Goal: Navigation & Orientation: Find specific page/section

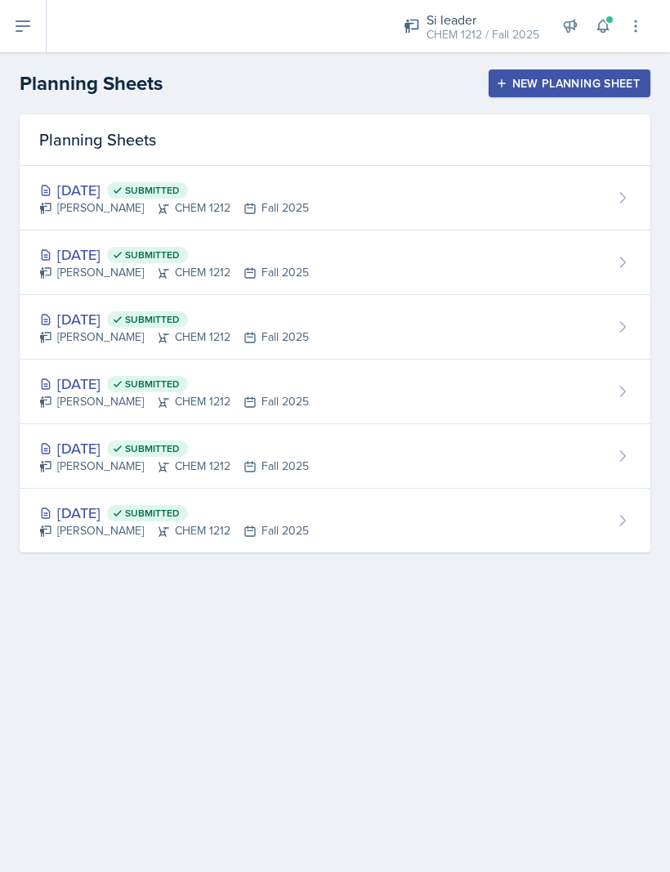
click at [502, 26] on div "CHEM 1212 / Fall 2025" at bounding box center [482, 34] width 113 height 17
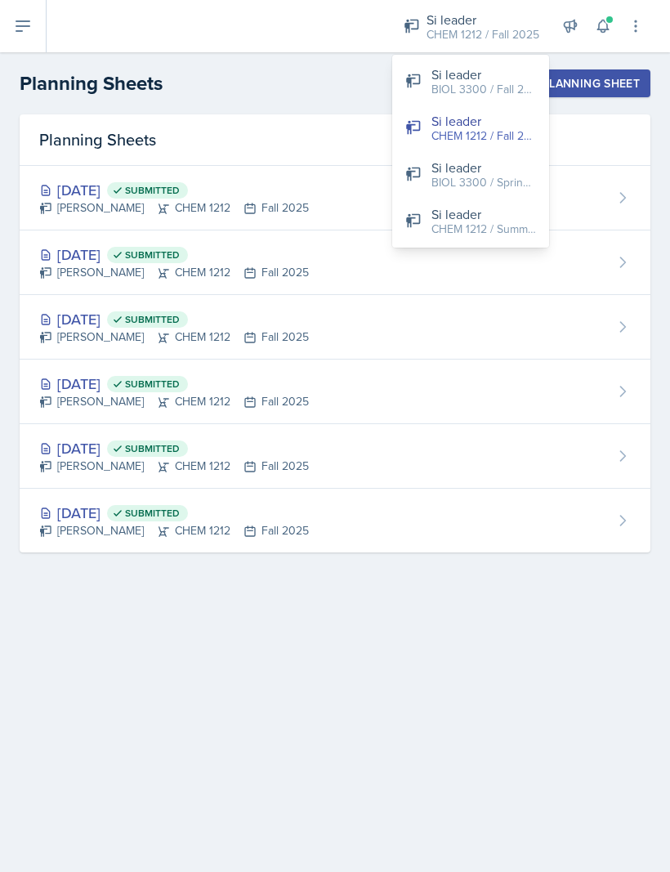
click at [511, 29] on div "CHEM 1212 / Fall 2025" at bounding box center [482, 34] width 113 height 17
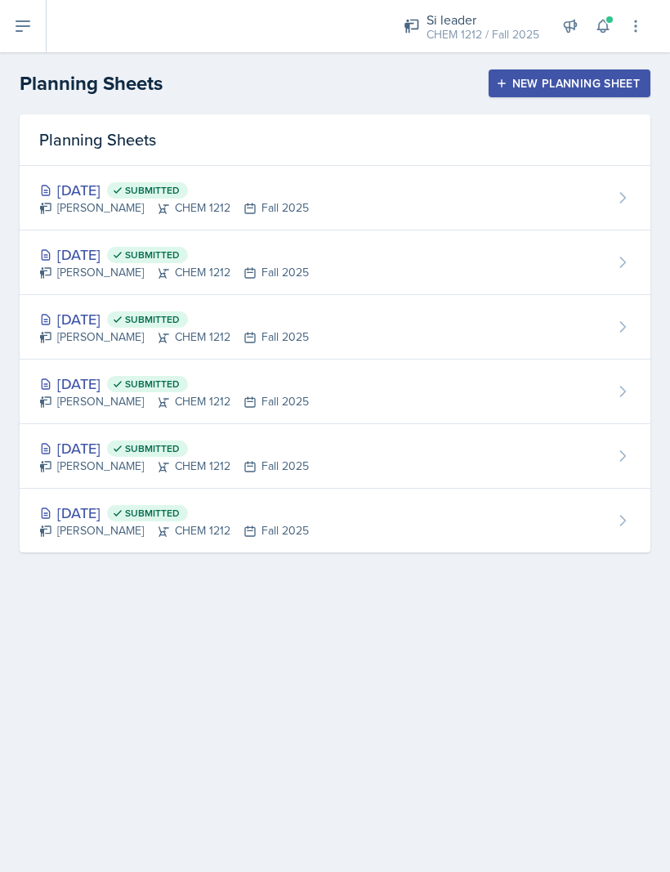
click at [30, 20] on icon at bounding box center [23, 26] width 20 height 20
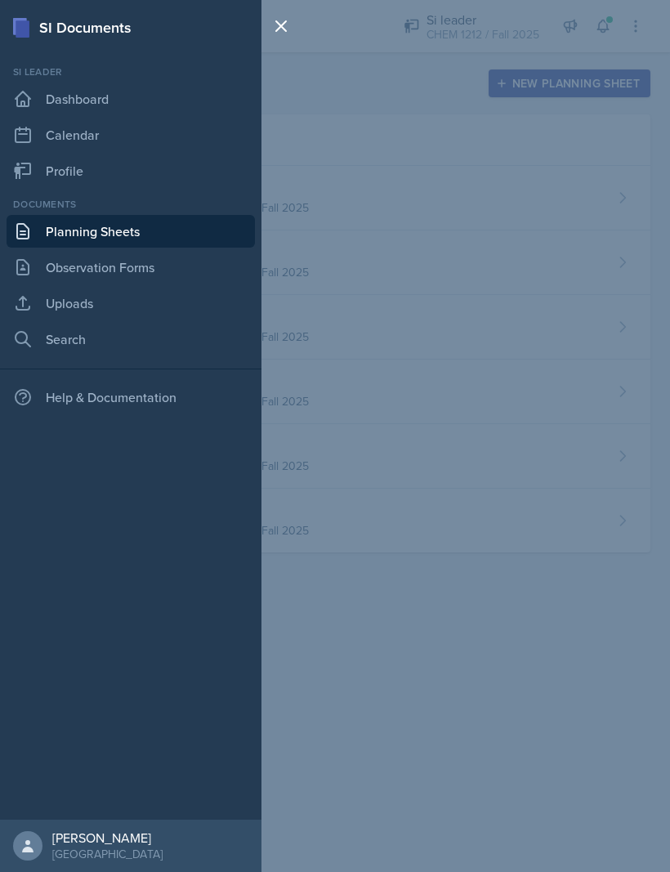
click at [82, 173] on link "Profile" at bounding box center [131, 170] width 248 height 33
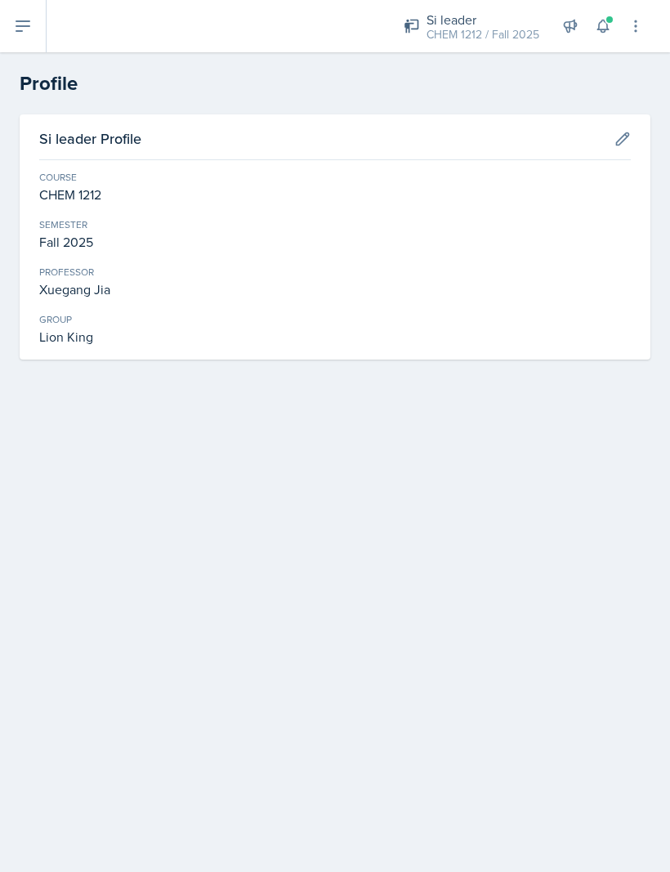
click at [638, 12] on button at bounding box center [635, 25] width 29 height 29
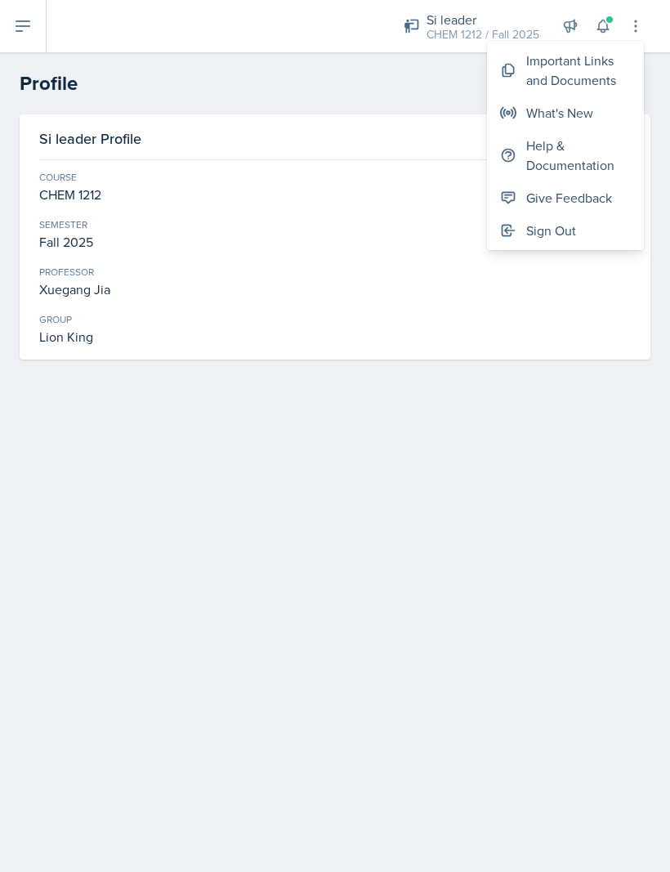
click at [640, 22] on icon at bounding box center [635, 26] width 16 height 16
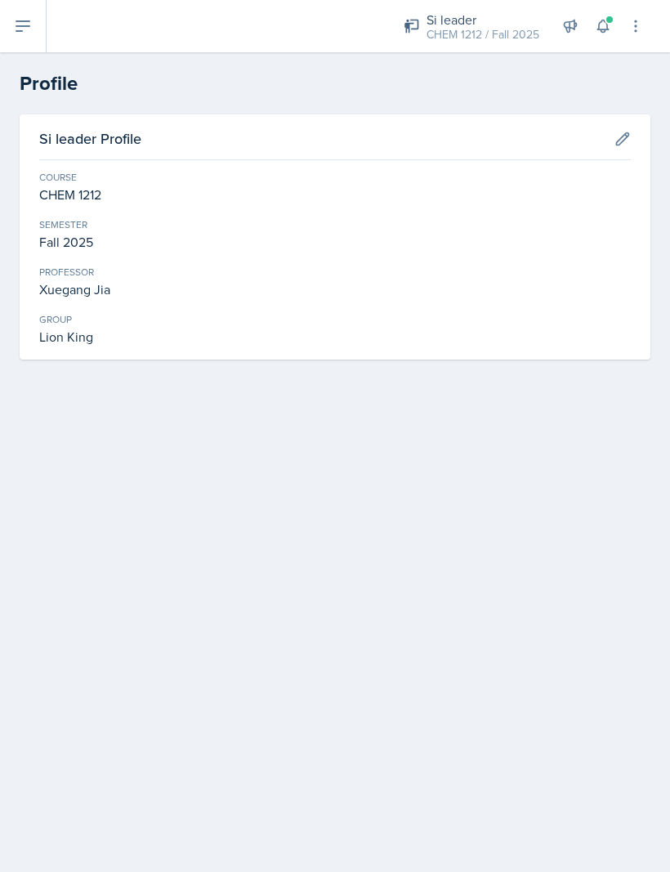
click at [628, 140] on icon at bounding box center [622, 139] width 16 height 16
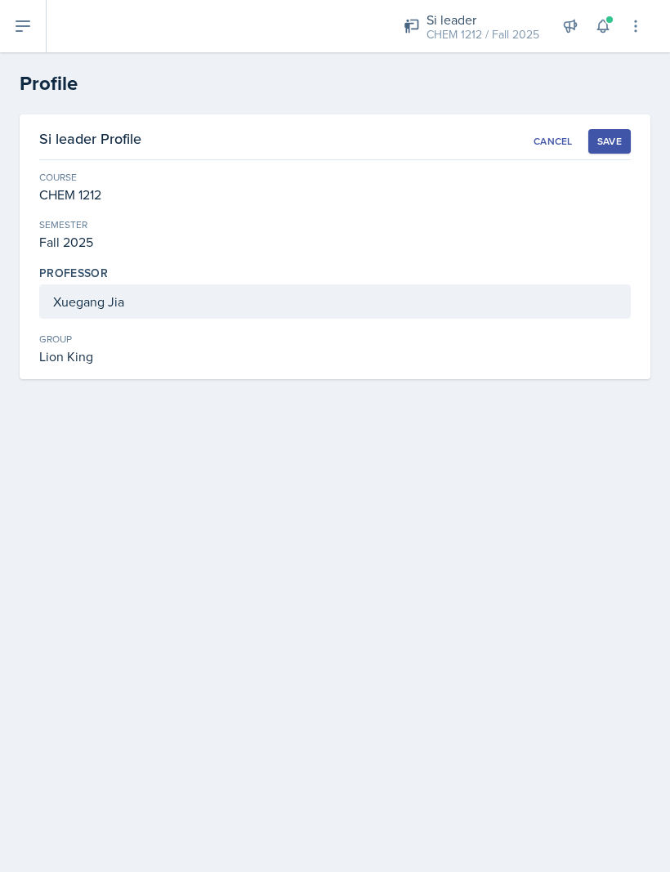
click at [617, 129] on button "Save" at bounding box center [609, 141] width 42 height 25
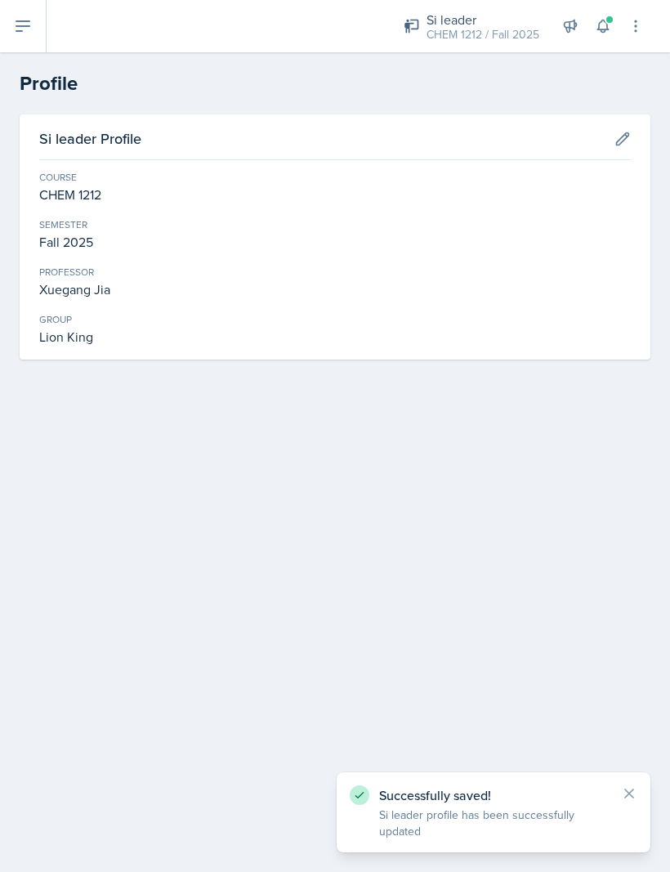
click at [33, 29] on button at bounding box center [23, 26] width 47 height 52
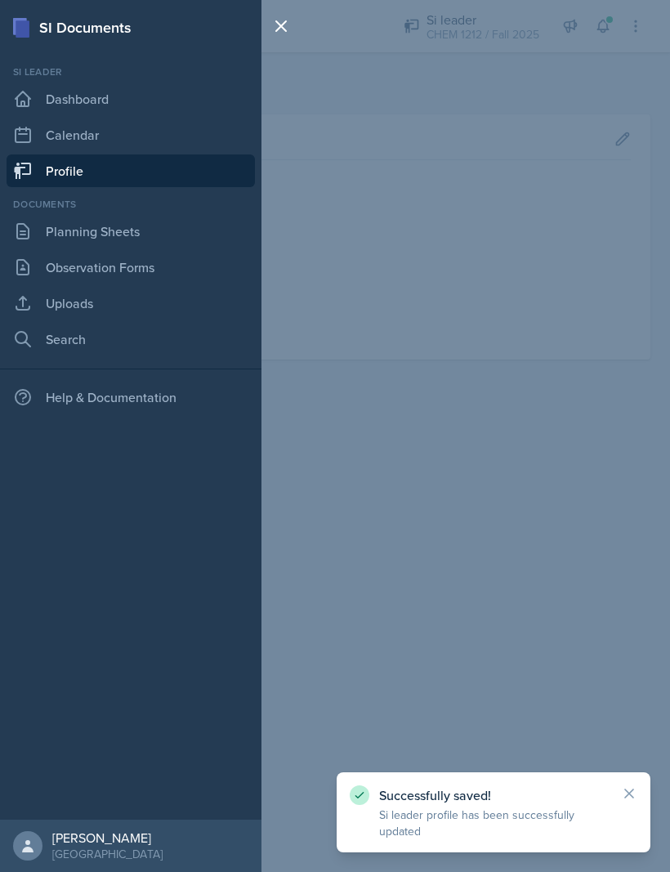
click at [131, 109] on link "Dashboard" at bounding box center [131, 98] width 248 height 33
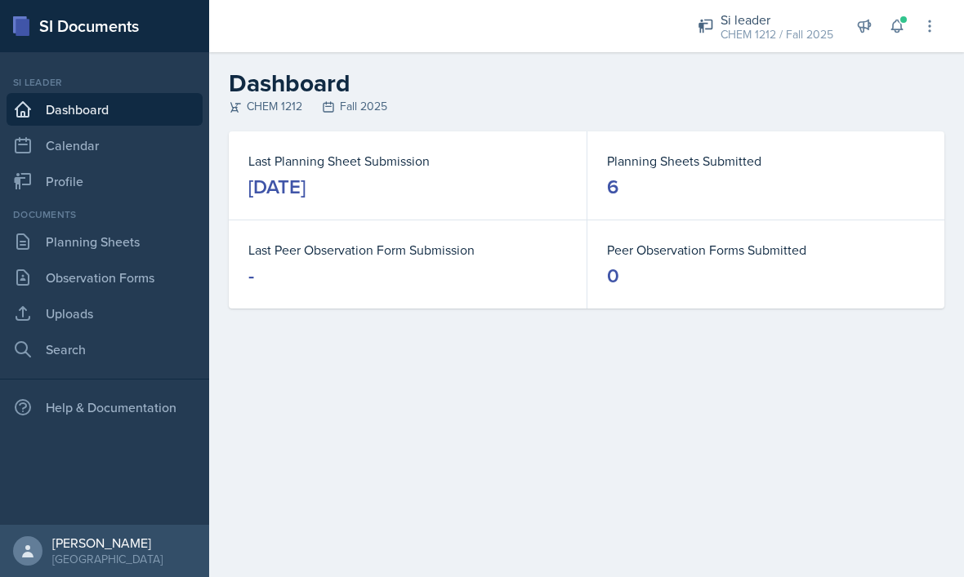
click at [669, 25] on icon at bounding box center [897, 26] width 16 height 16
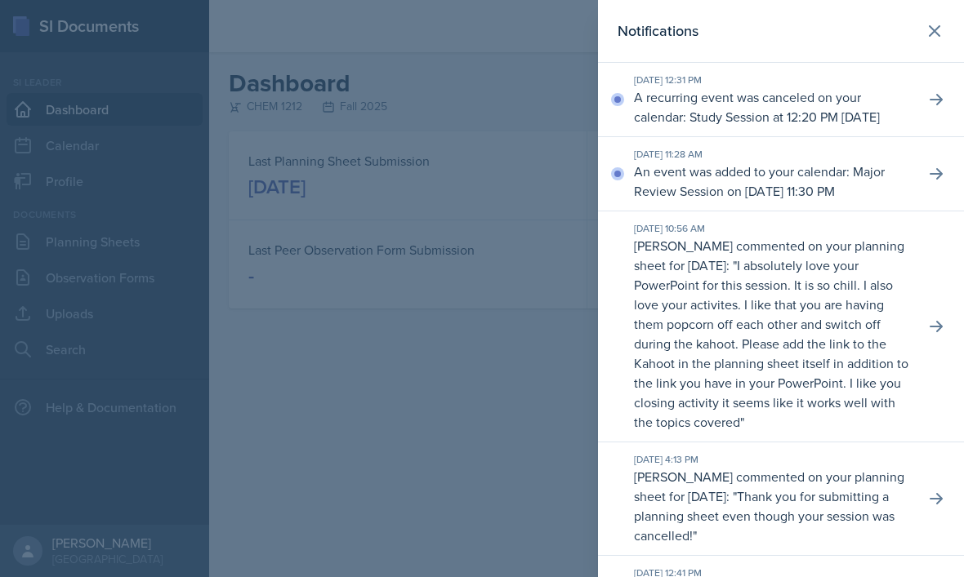
click at [669, 33] on icon at bounding box center [935, 31] width 20 height 20
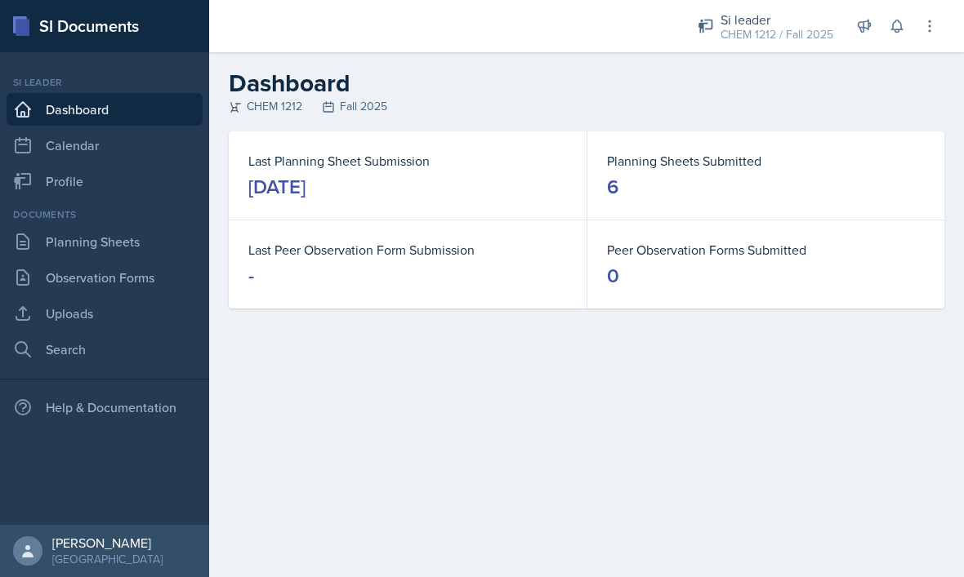
click at [669, 36] on button at bounding box center [929, 25] width 29 height 29
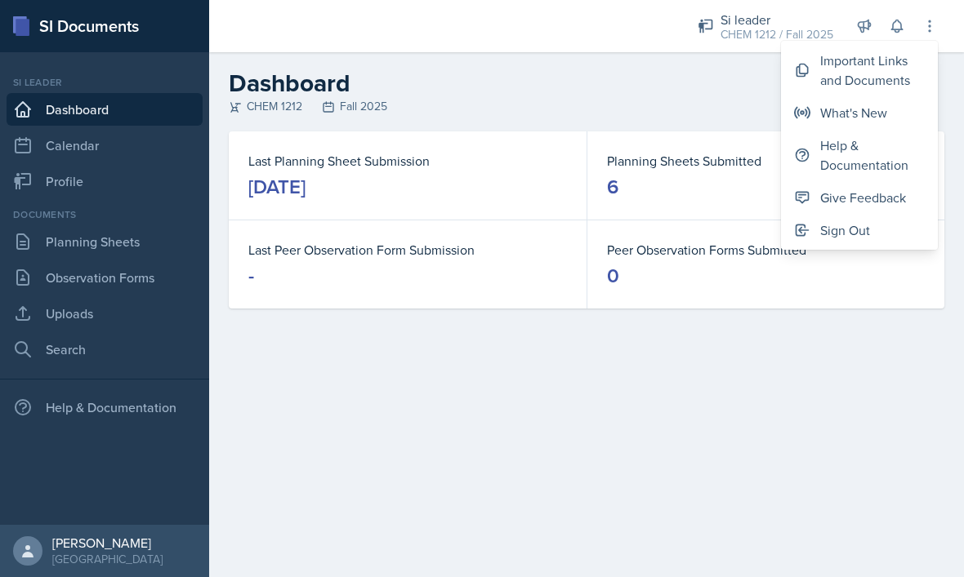
click at [669, 18] on icon at bounding box center [929, 26] width 16 height 16
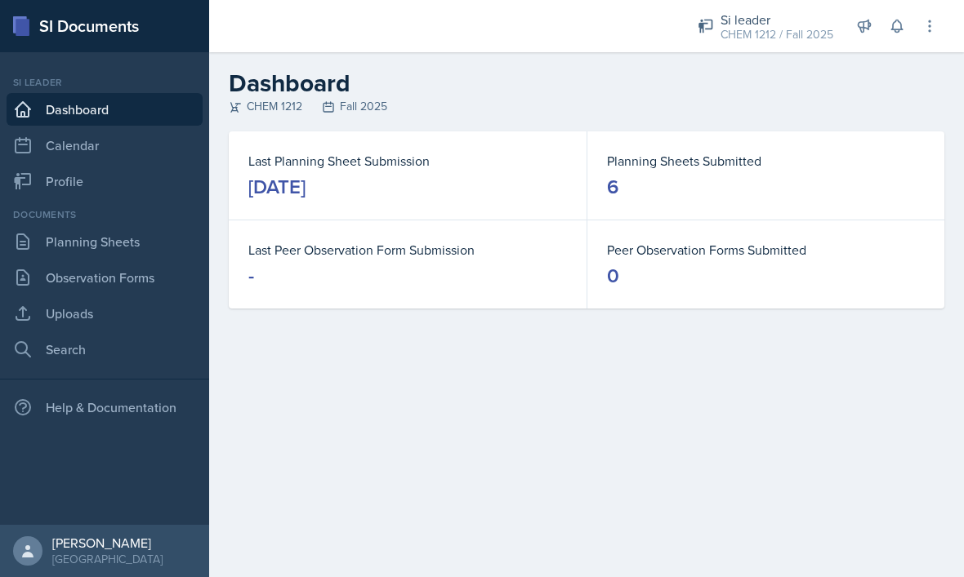
click at [138, 154] on link "Calendar" at bounding box center [105, 145] width 196 height 33
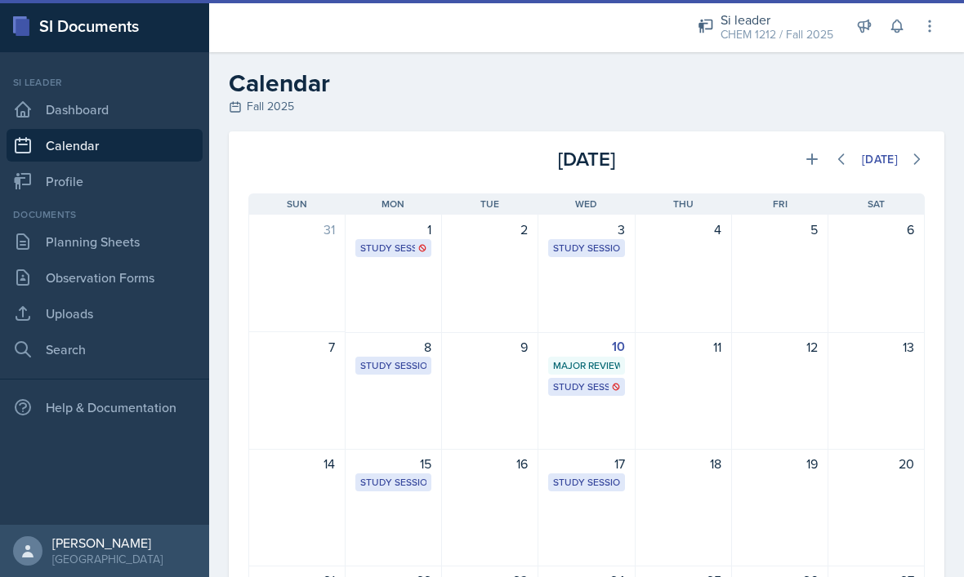
click at [117, 194] on link "Profile" at bounding box center [105, 181] width 196 height 33
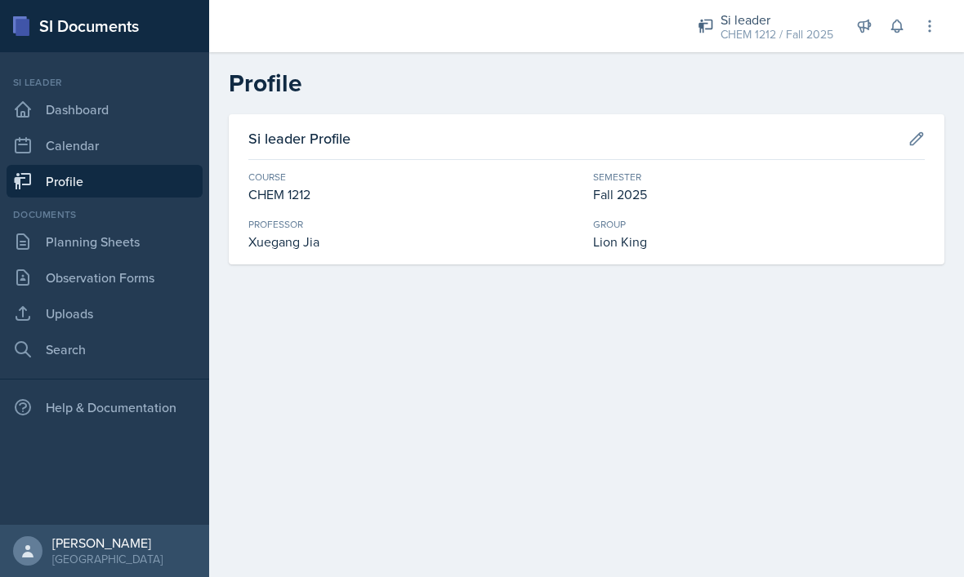
click at [165, 156] on link "Calendar" at bounding box center [105, 145] width 196 height 33
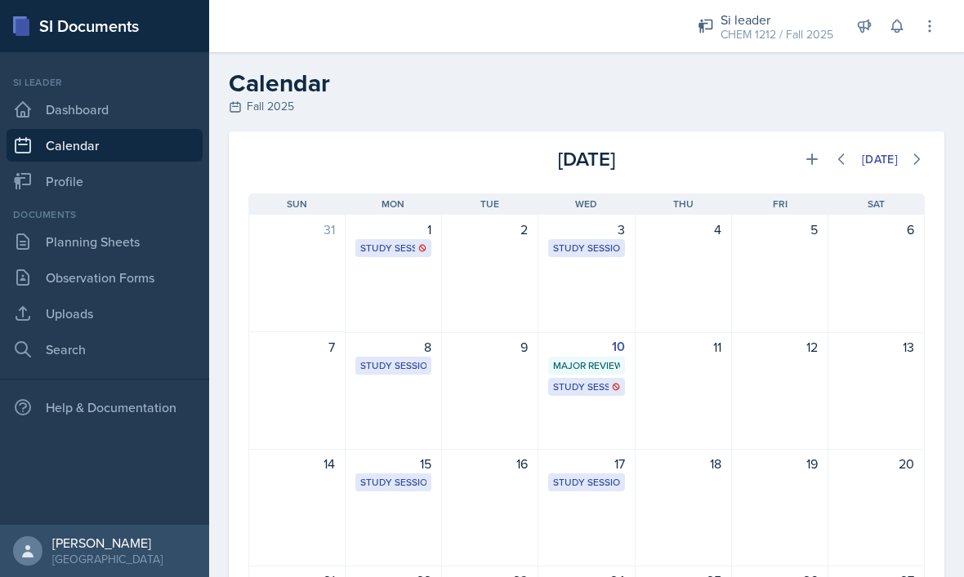
click at [152, 167] on link "Profile" at bounding box center [105, 181] width 196 height 33
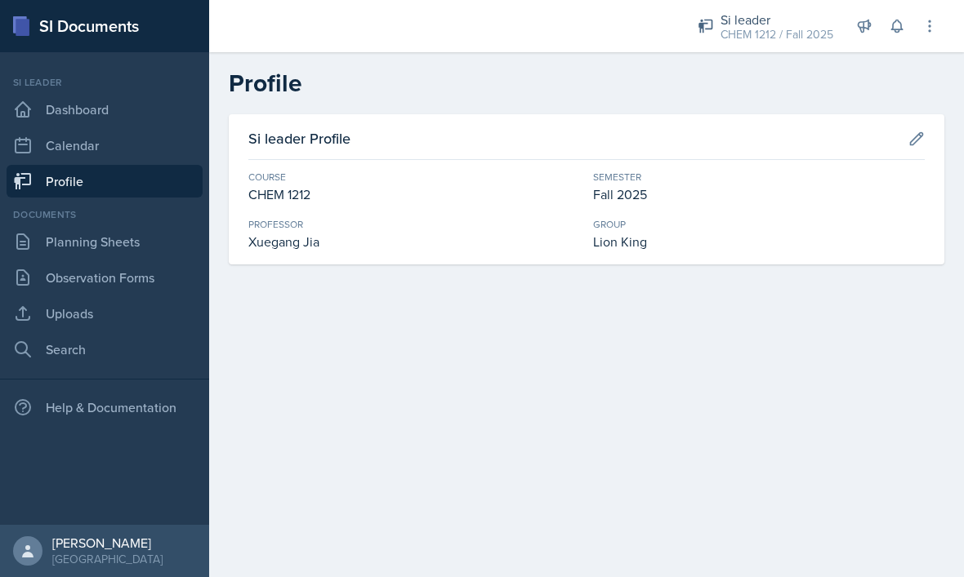
click at [155, 228] on link "Planning Sheets" at bounding box center [105, 241] width 196 height 33
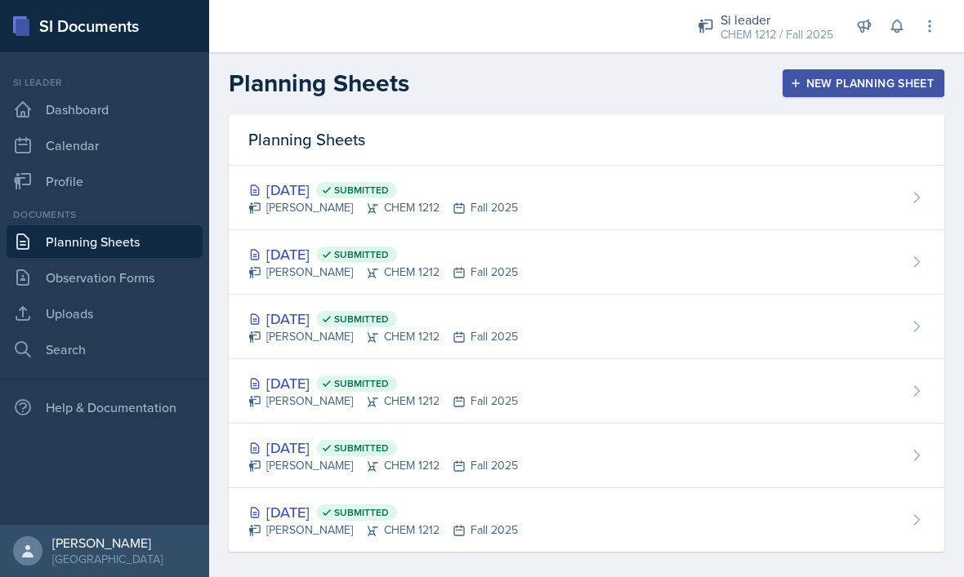
click at [148, 276] on link "Observation Forms" at bounding box center [105, 277] width 196 height 33
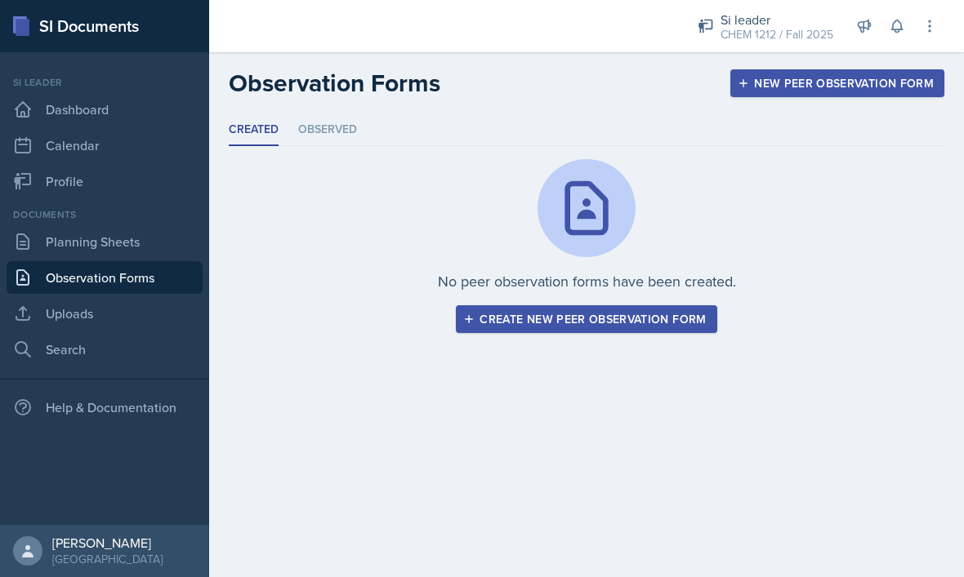
click at [127, 310] on link "Uploads" at bounding box center [105, 313] width 196 height 33
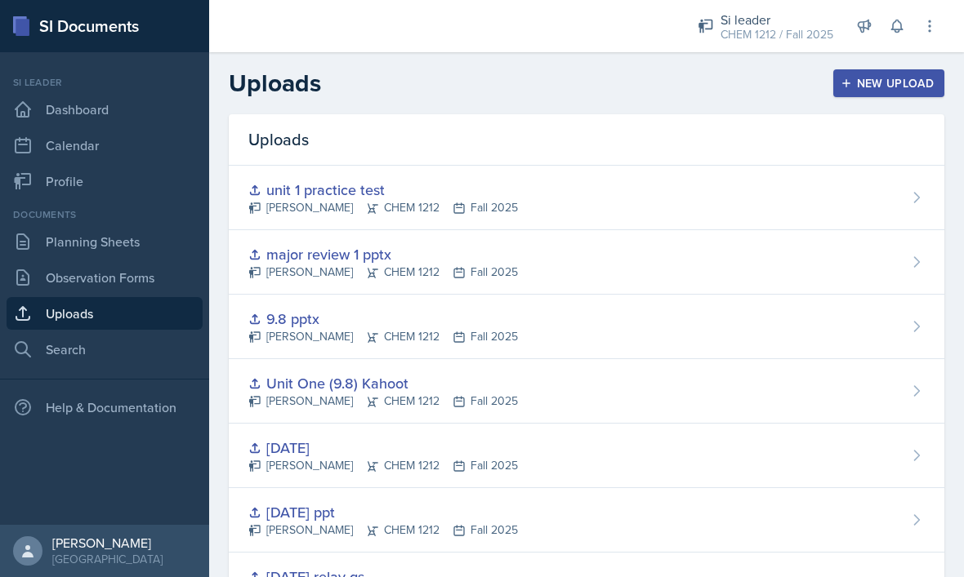
click at [130, 353] on link "Search" at bounding box center [105, 349] width 196 height 33
select select "all"
select select "1"
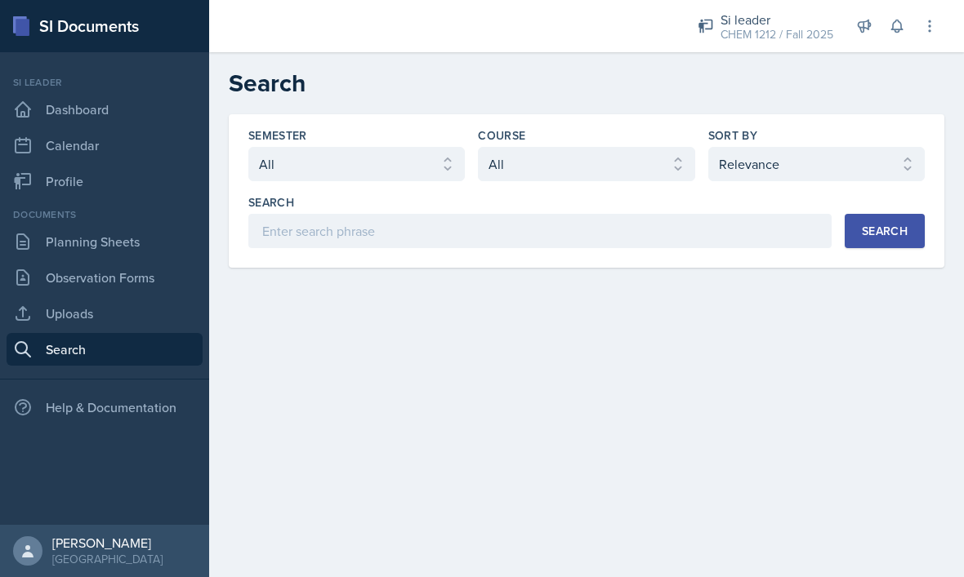
click at [142, 305] on link "Uploads" at bounding box center [105, 313] width 196 height 33
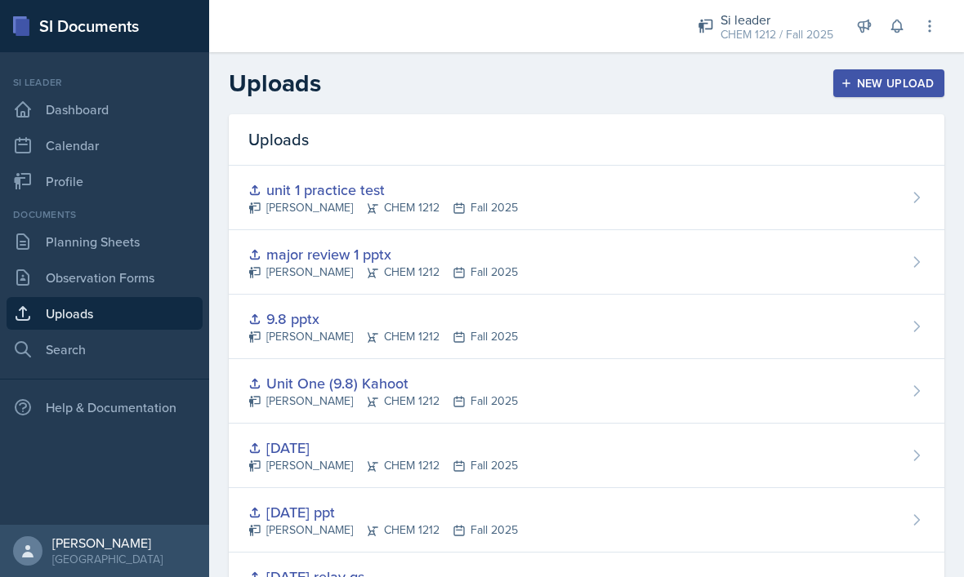
click at [178, 399] on div "Help & Documentation" at bounding box center [105, 407] width 196 height 33
